Goal: Entertainment & Leisure: Consume media (video, audio)

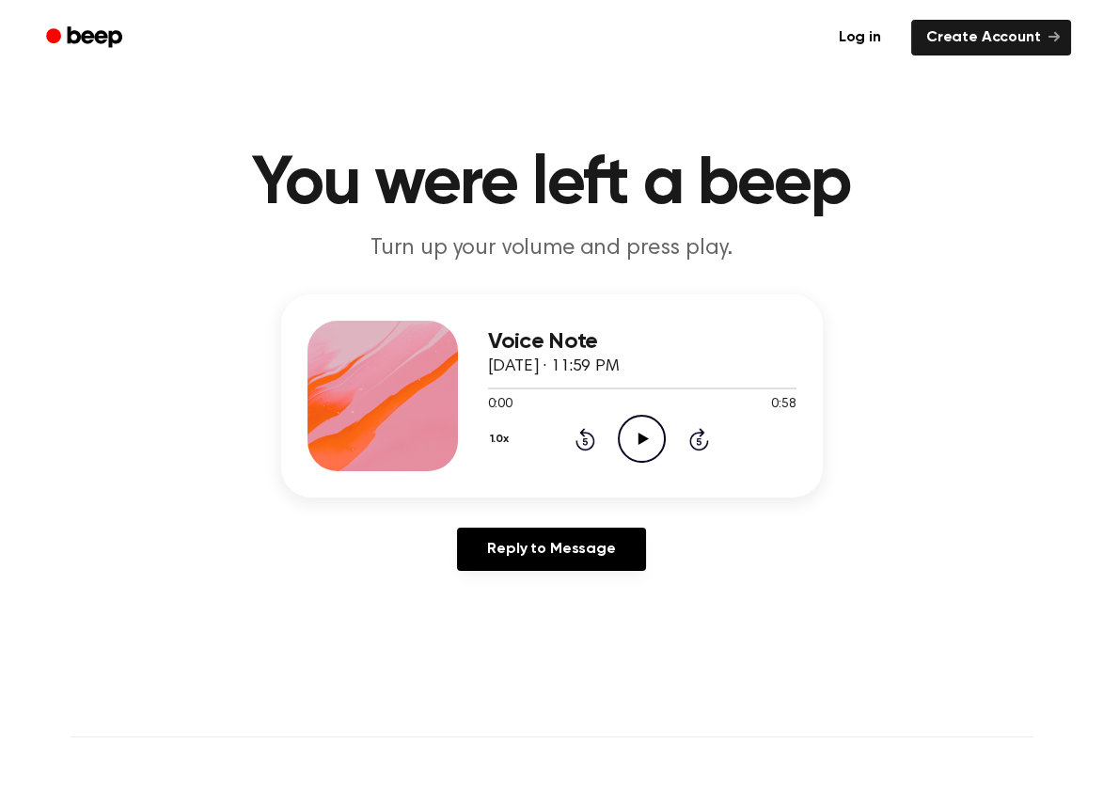
click at [637, 434] on icon "Play Audio" at bounding box center [642, 439] width 48 height 48
